Goal: Transaction & Acquisition: Purchase product/service

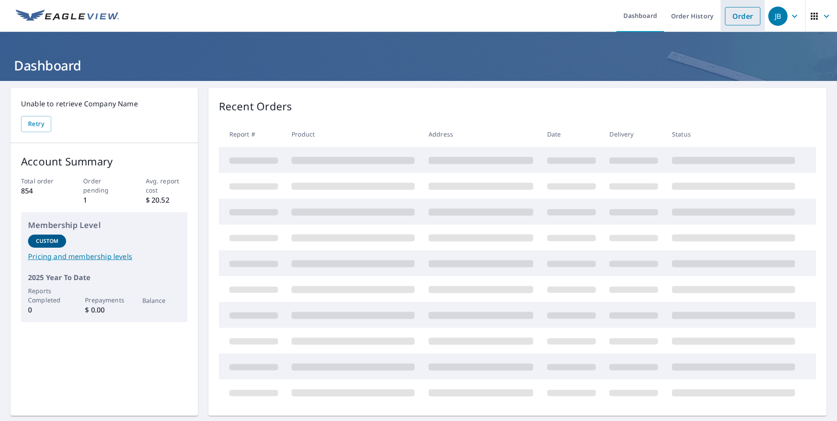
click at [735, 18] on link "Order" at bounding box center [742, 16] width 35 height 18
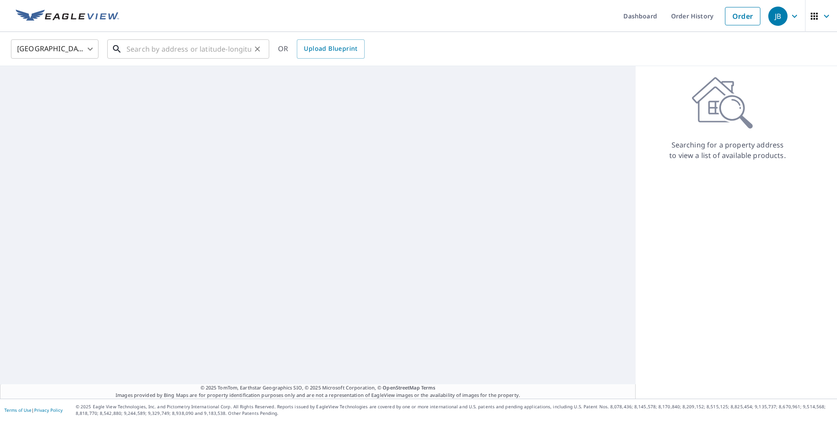
click at [217, 52] on input "text" at bounding box center [189, 49] width 125 height 25
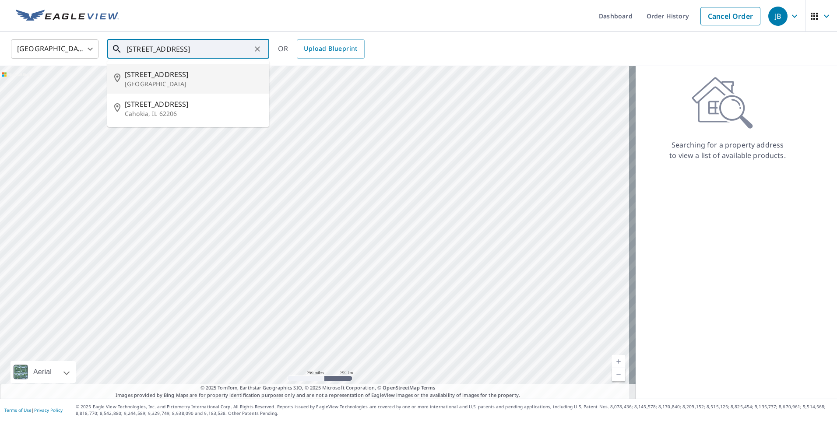
click at [184, 77] on span "400 W 5th St" at bounding box center [193, 74] width 137 height 11
type input "400 W 5th St East St Louis, IL 62206"
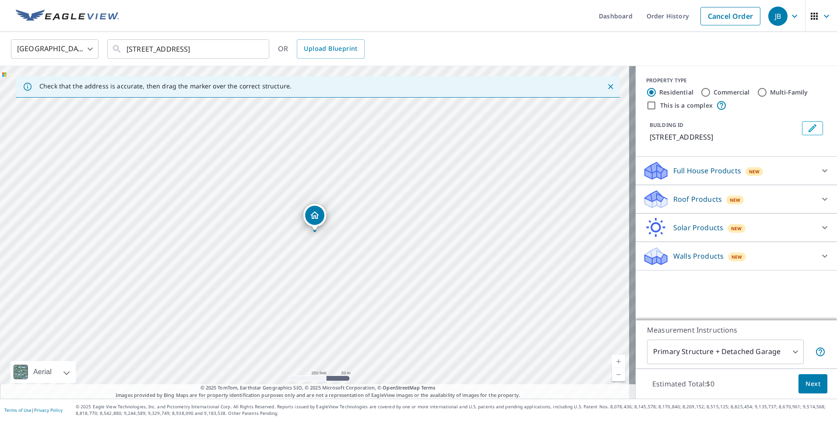
click at [819, 203] on icon at bounding box center [824, 199] width 11 height 11
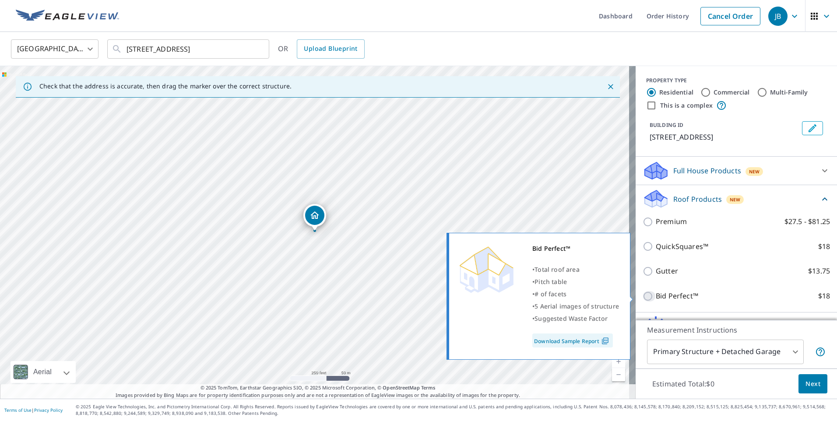
click at [643, 298] on input "Bid Perfect™ $18" at bounding box center [649, 296] width 13 height 11
checkbox input "true"
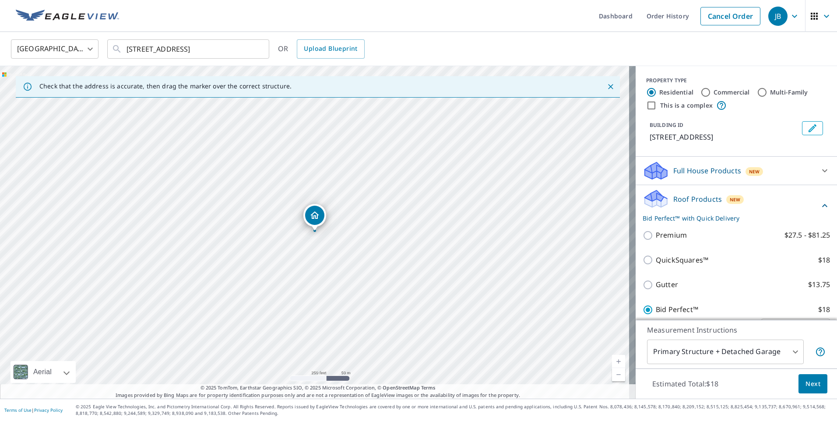
click at [810, 387] on span "Next" at bounding box center [812, 384] width 15 height 11
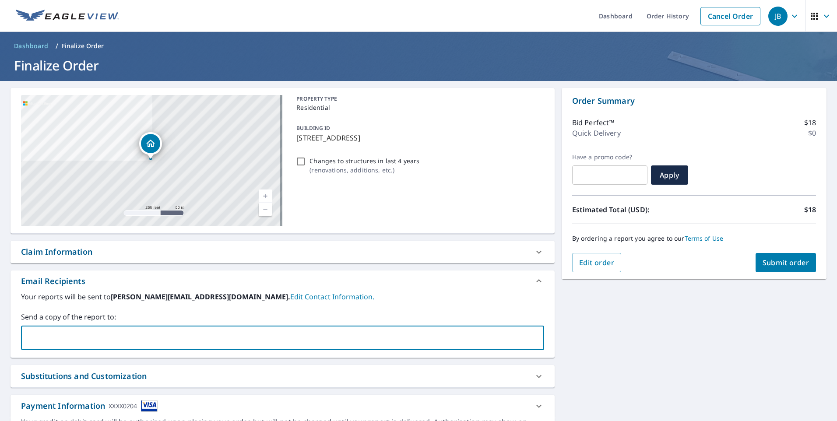
click at [112, 332] on input "text" at bounding box center [276, 338] width 502 height 17
type input "dave@energyviewwindows.com"
type input "[EMAIL_ADDRESS][DOMAIN_NAME]"
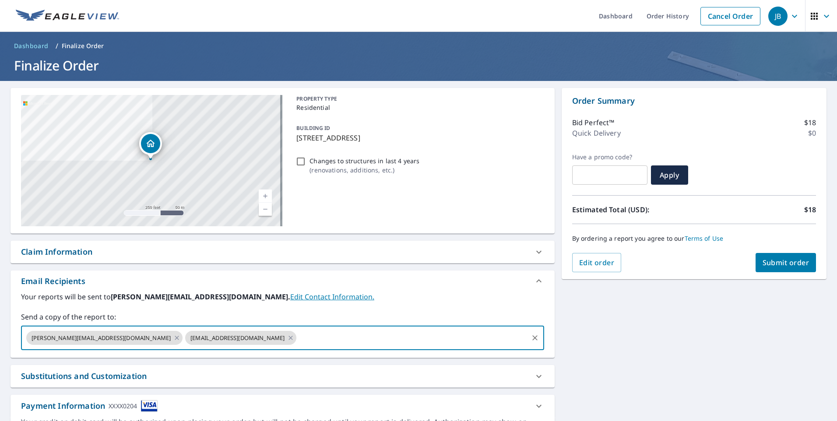
click at [782, 262] on span "Submit order" at bounding box center [786, 263] width 47 height 10
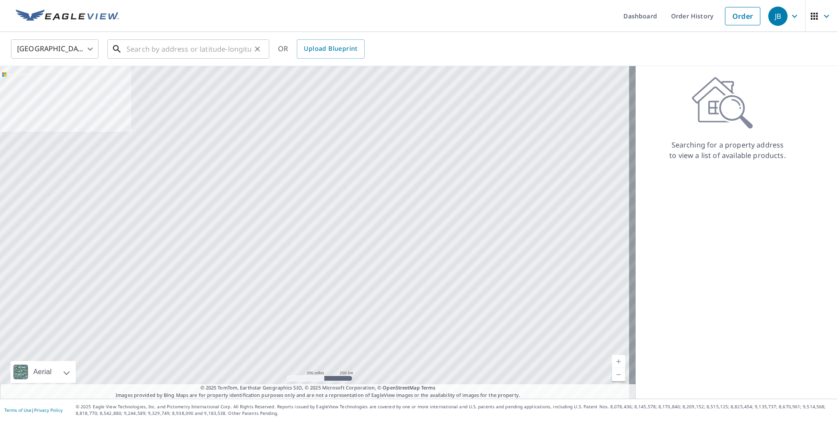
click at [230, 47] on input "text" at bounding box center [189, 49] width 125 height 25
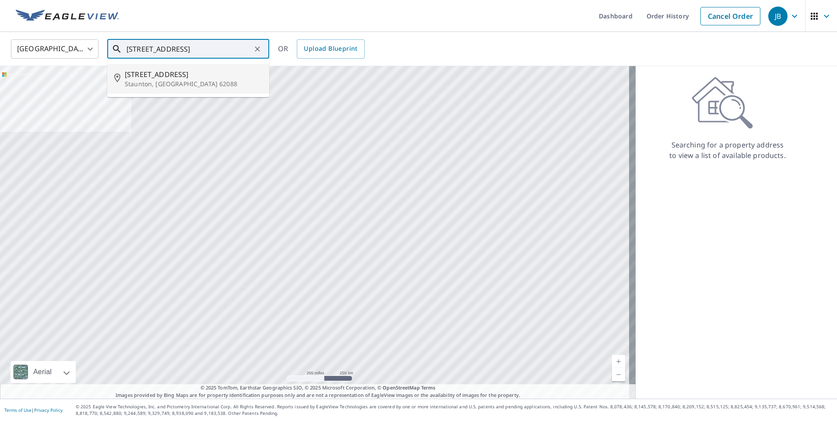
click at [172, 74] on span "[STREET_ADDRESS]" at bounding box center [193, 74] width 137 height 11
type input "[STREET_ADDRESS]"
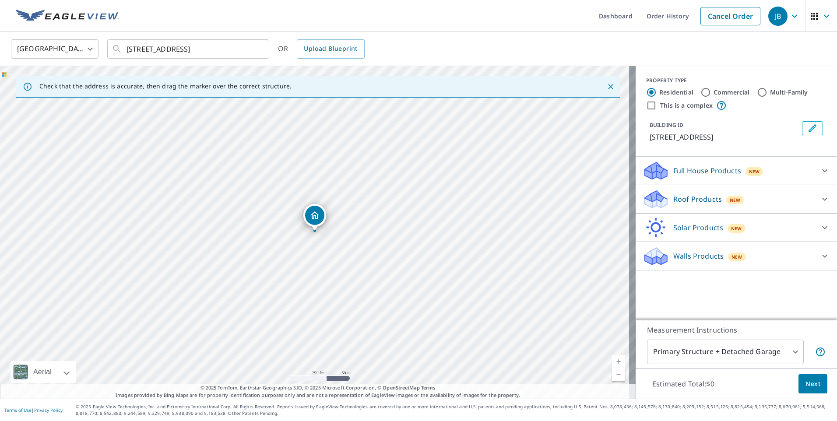
click at [822, 201] on icon at bounding box center [824, 199] width 11 height 11
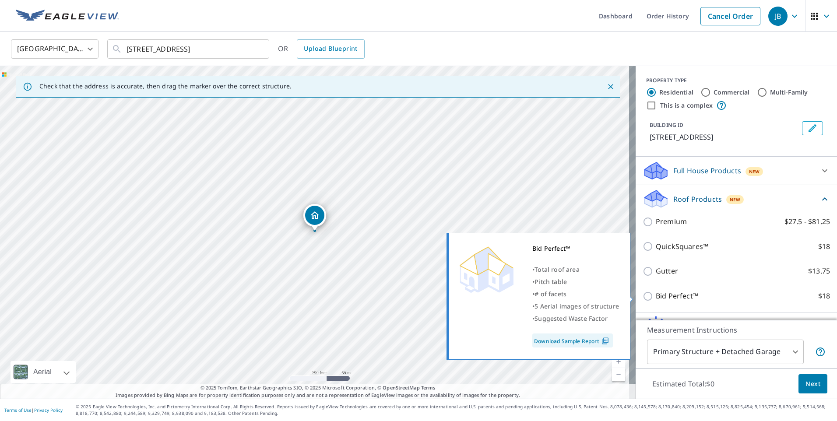
click at [643, 298] on input "Bid Perfect™ $18" at bounding box center [649, 296] width 13 height 11
checkbox input "true"
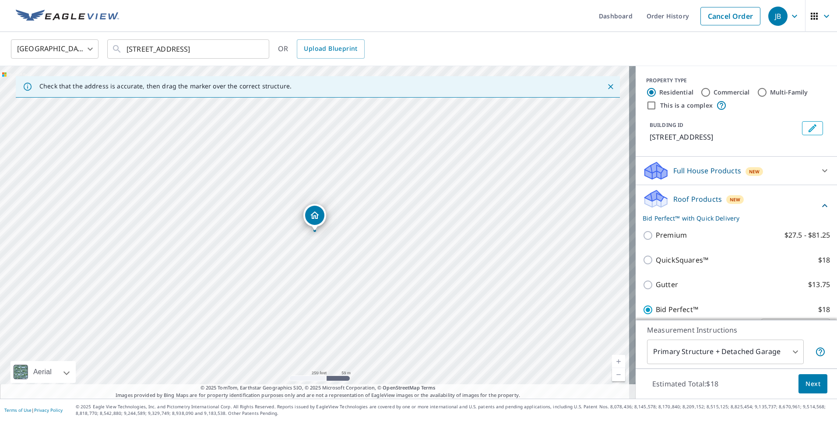
click at [809, 385] on span "Next" at bounding box center [812, 384] width 15 height 11
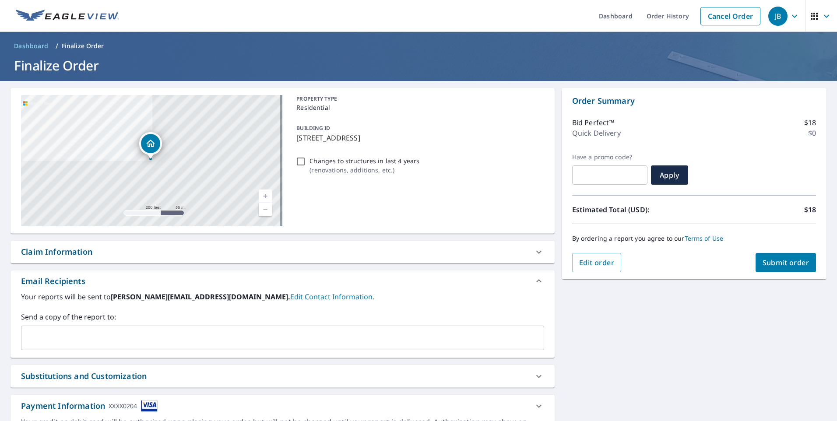
click at [199, 347] on div "​" at bounding box center [282, 338] width 523 height 25
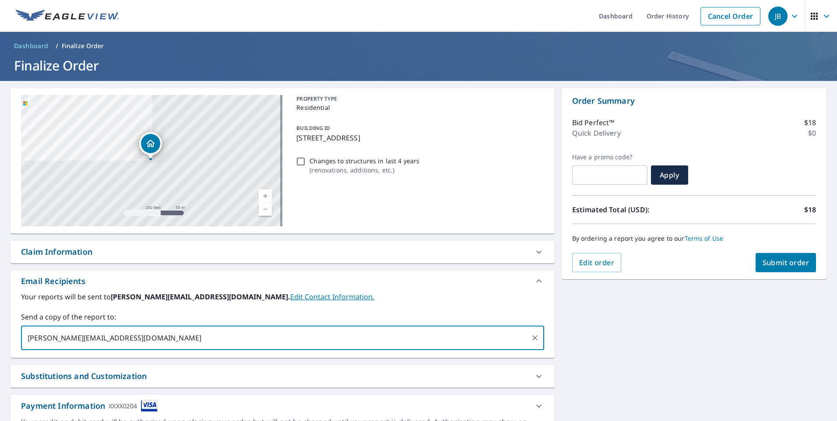
type input "[PERSON_NAME][EMAIL_ADDRESS][DOMAIN_NAME]"
type input "[EMAIL_ADDRESS][DOMAIN_NAME]"
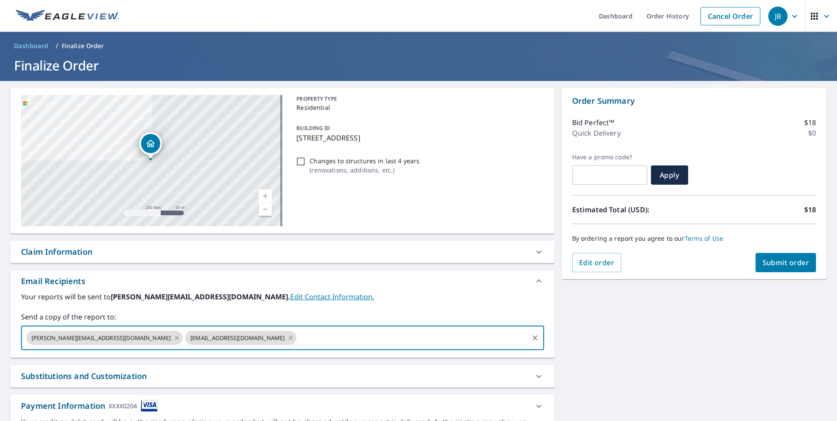
click at [774, 268] on button "Submit order" at bounding box center [786, 262] width 61 height 19
